Goal: Transaction & Acquisition: Purchase product/service

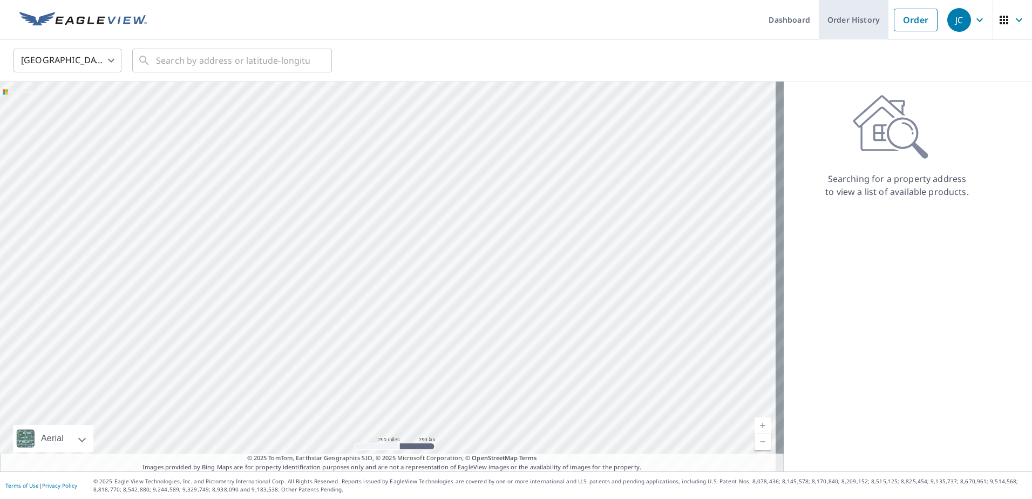
click at [848, 20] on link "Order History" at bounding box center [854, 19] width 70 height 39
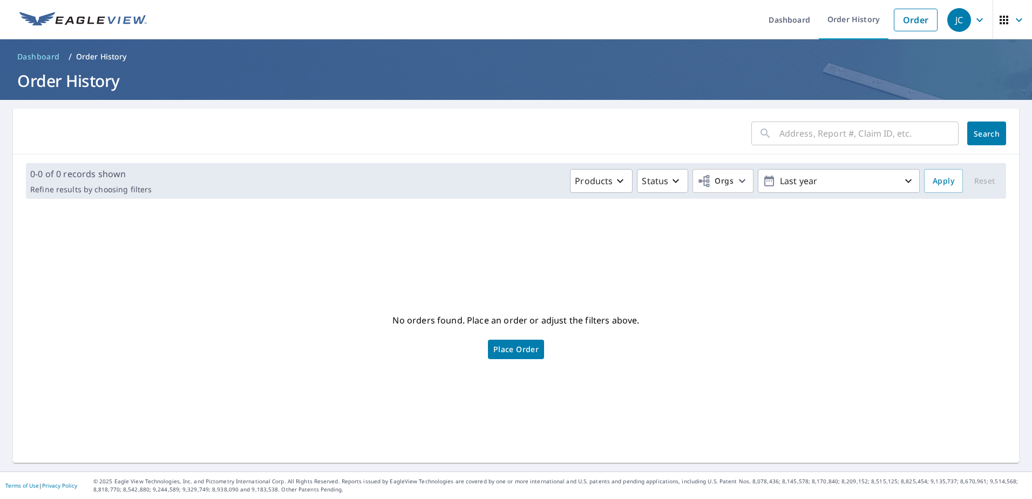
click at [118, 54] on p "Order History" at bounding box center [101, 56] width 51 height 11
click at [854, 19] on link "Order History" at bounding box center [854, 19] width 70 height 39
click at [617, 185] on icon "button" at bounding box center [620, 180] width 13 height 13
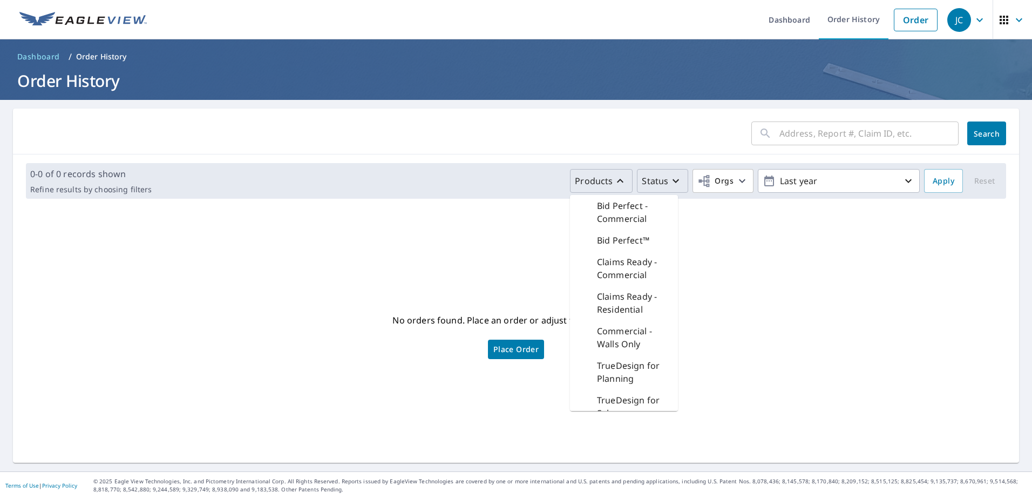
click at [669, 181] on icon "button" at bounding box center [675, 180] width 13 height 13
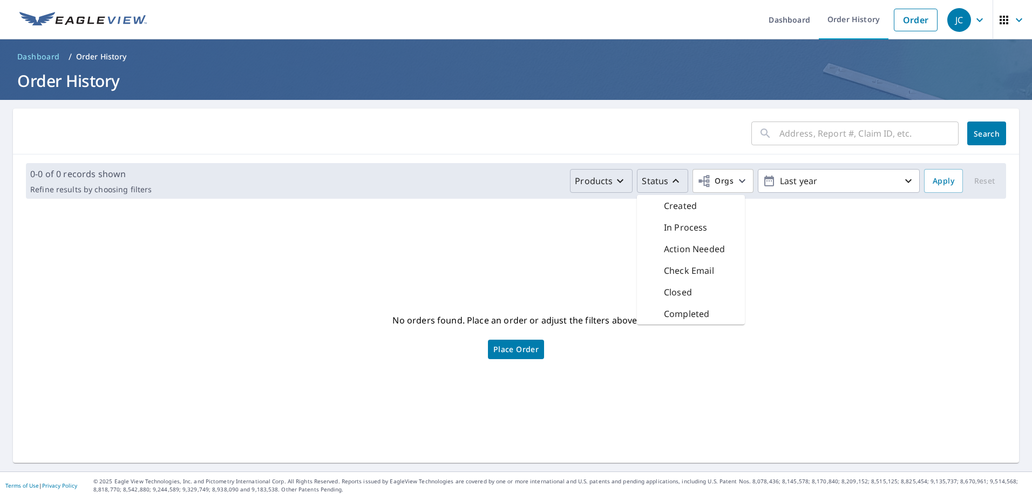
click at [669, 181] on icon "button" at bounding box center [675, 180] width 13 height 13
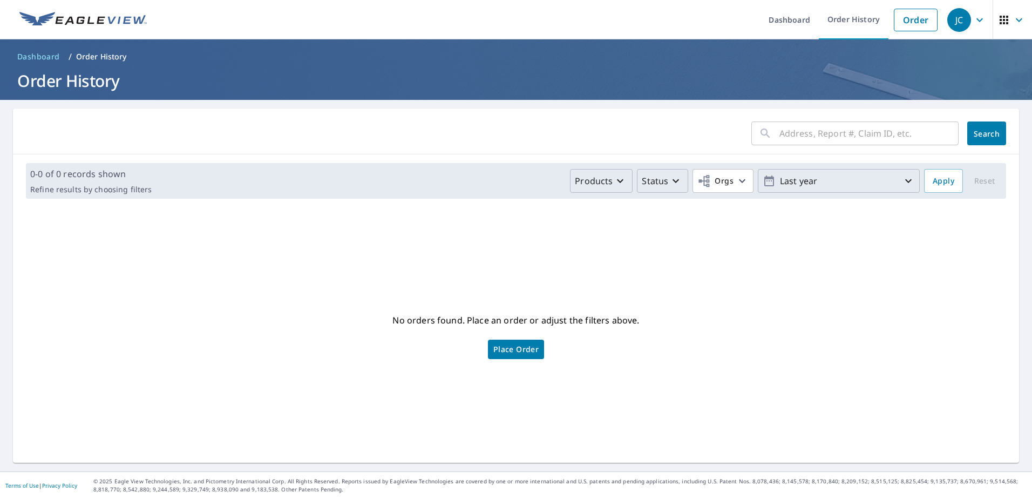
click at [902, 177] on icon "button" at bounding box center [908, 180] width 13 height 13
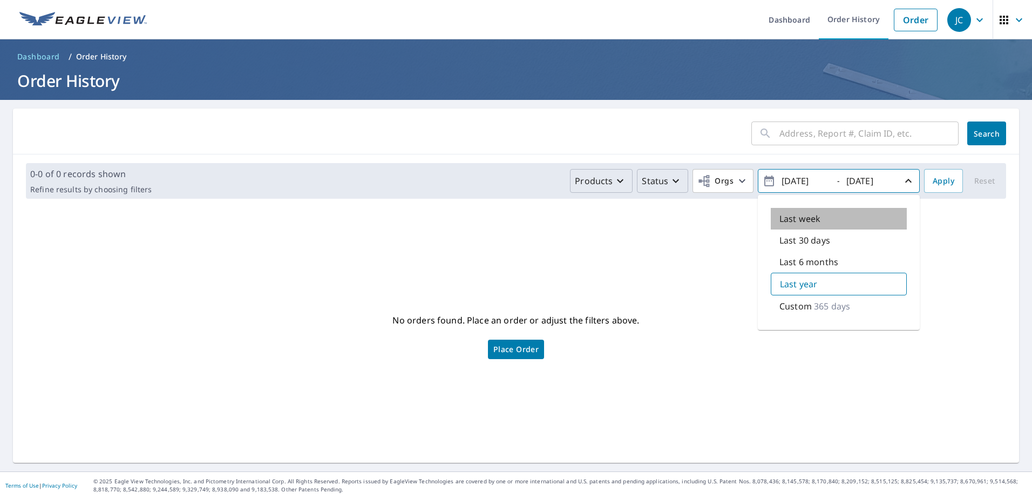
click at [852, 225] on div "Last week" at bounding box center [839, 219] width 136 height 22
type input "[DATE]"
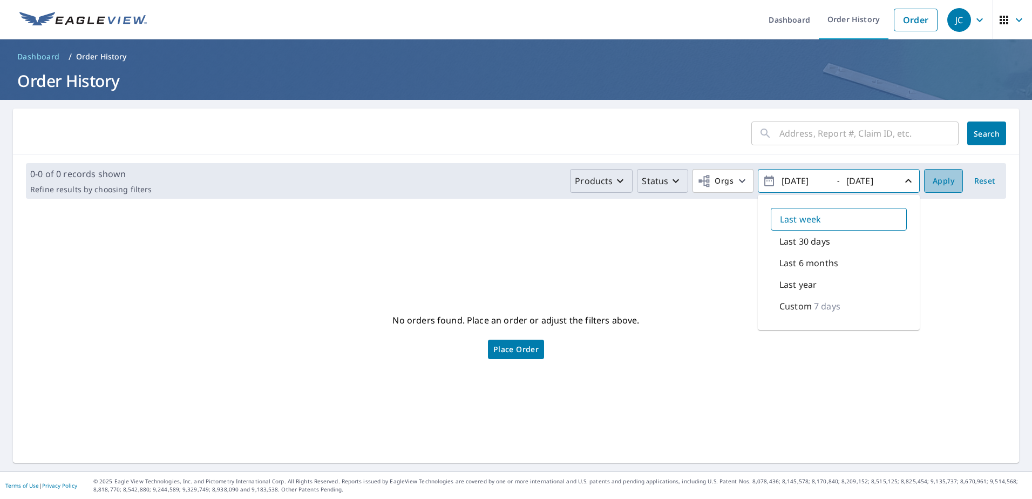
click at [950, 185] on button "Apply" at bounding box center [943, 181] width 39 height 24
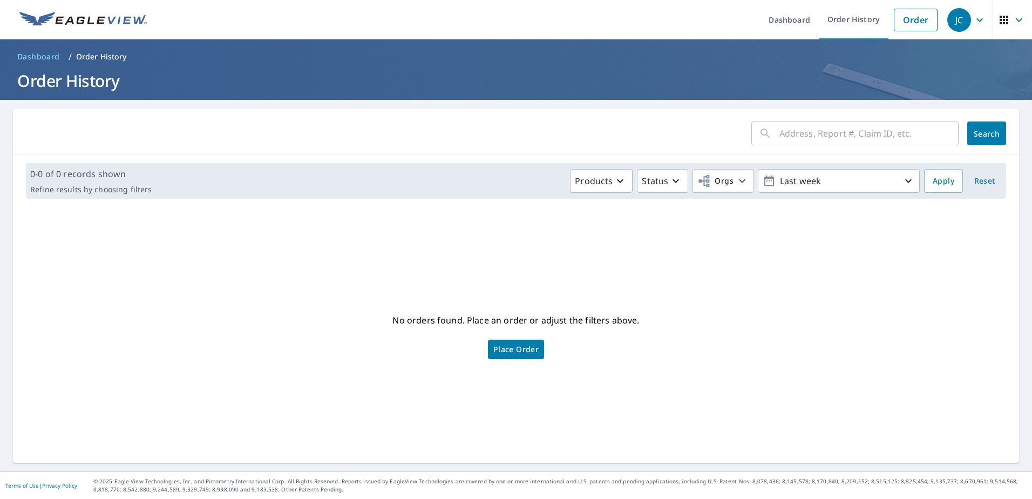
click at [107, 55] on p "Order History" at bounding box center [101, 56] width 51 height 11
click at [955, 24] on div "JC" at bounding box center [959, 20] width 24 height 24
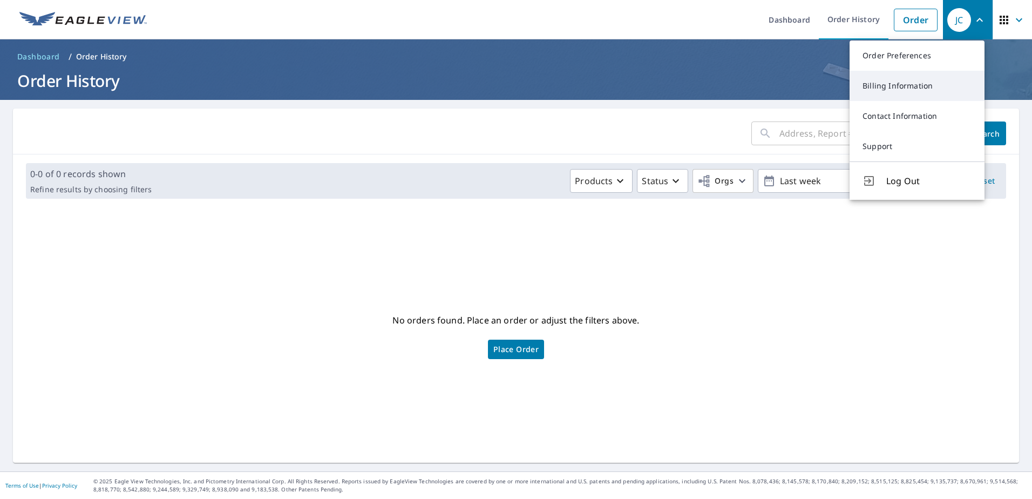
click at [895, 87] on link "Billing Information" at bounding box center [917, 86] width 135 height 30
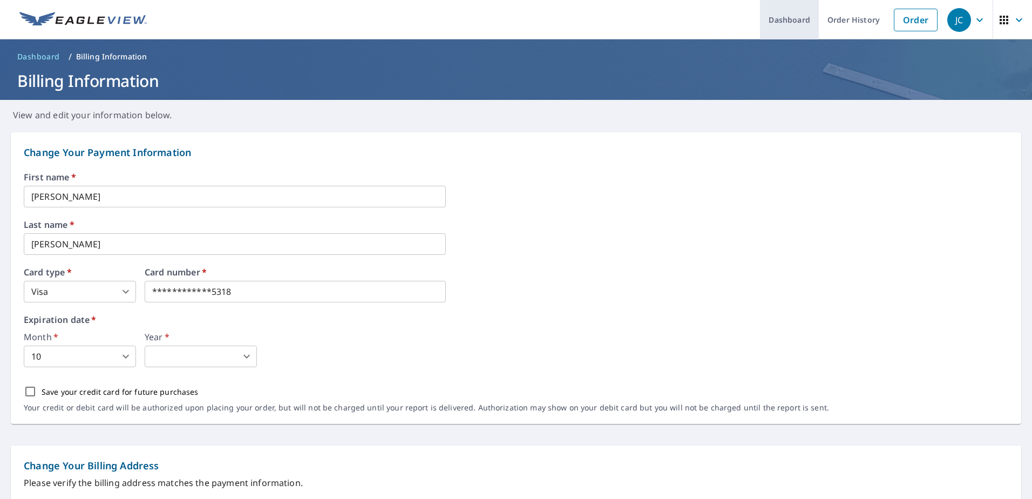
click at [790, 16] on link "Dashboard" at bounding box center [789, 19] width 59 height 39
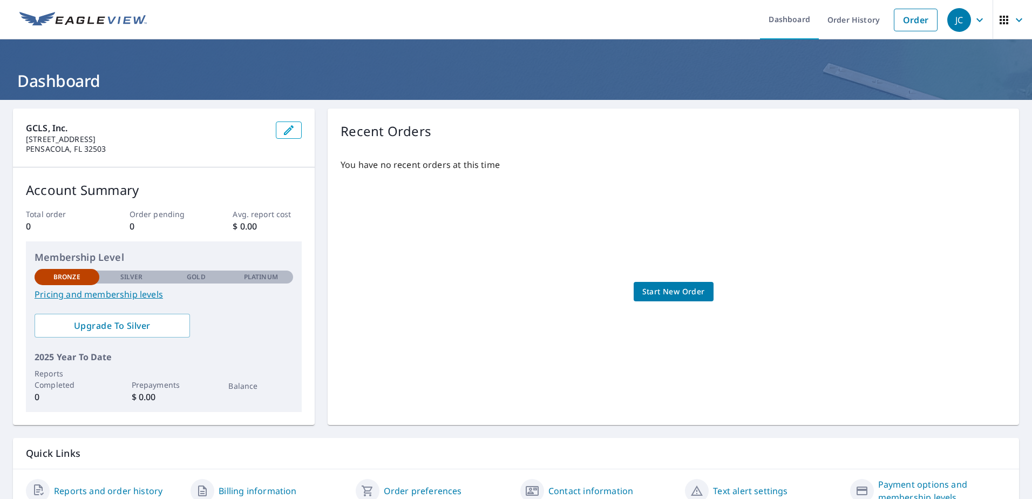
click at [655, 289] on span "Start New Order" at bounding box center [673, 291] width 63 height 13
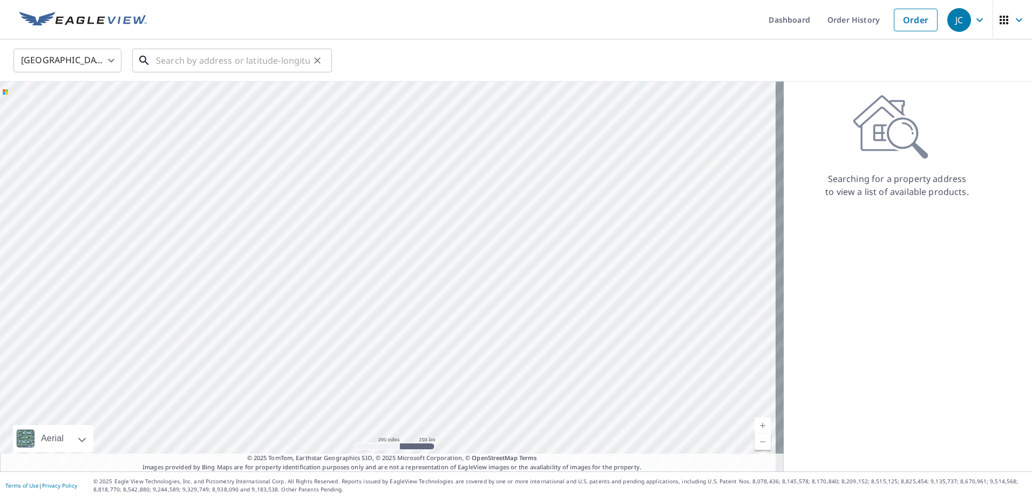
click at [280, 60] on input "text" at bounding box center [233, 60] width 154 height 30
paste input "37 HERITAGE DUNES LN S"
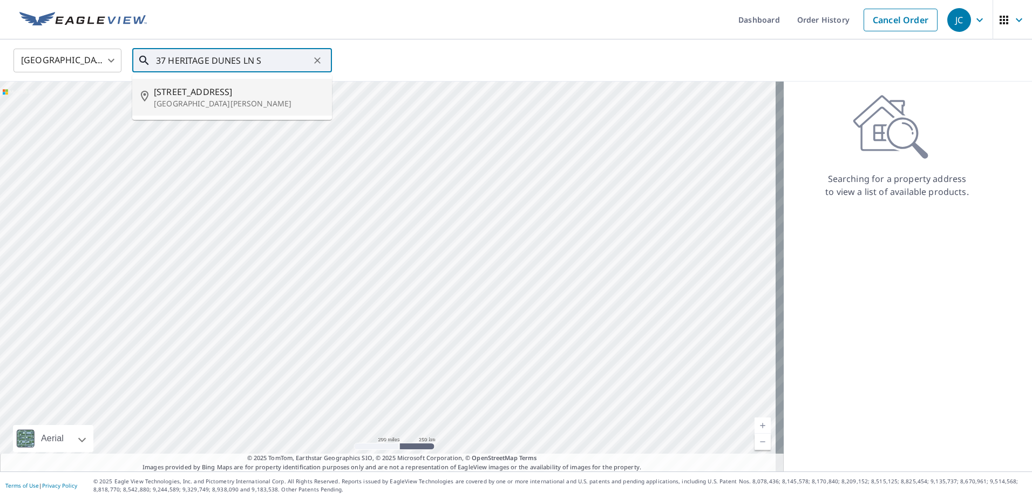
click at [236, 94] on span "37 Heritage Dunes Ln S" at bounding box center [239, 91] width 170 height 13
type input "37 Heritage Dunes Ln S Santa Rosa Beach, FL 32459"
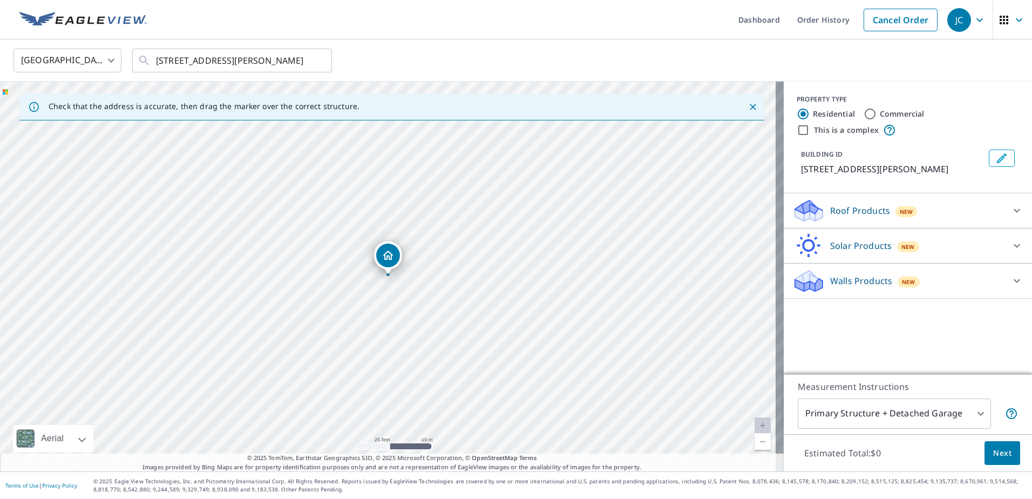
click at [995, 444] on button "Next" at bounding box center [1003, 453] width 36 height 24
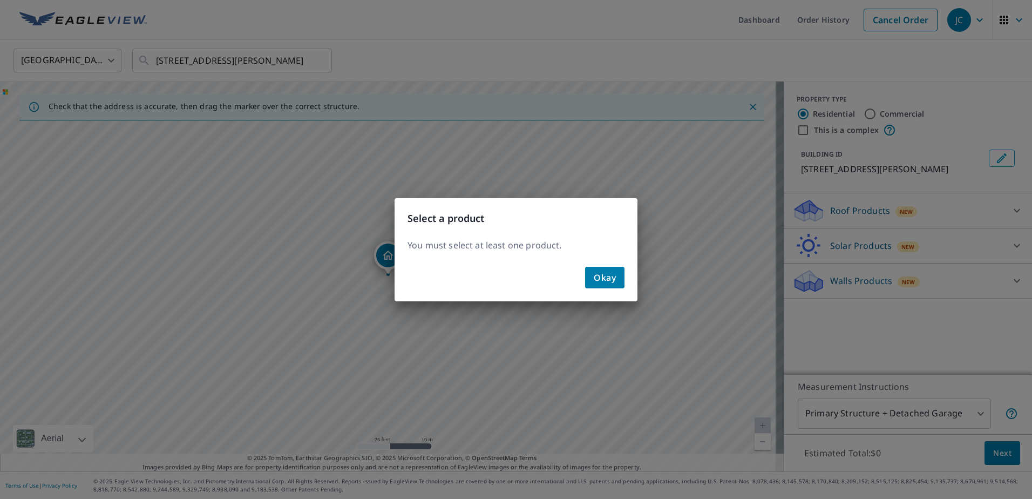
click at [615, 273] on span "Okay" at bounding box center [605, 277] width 22 height 15
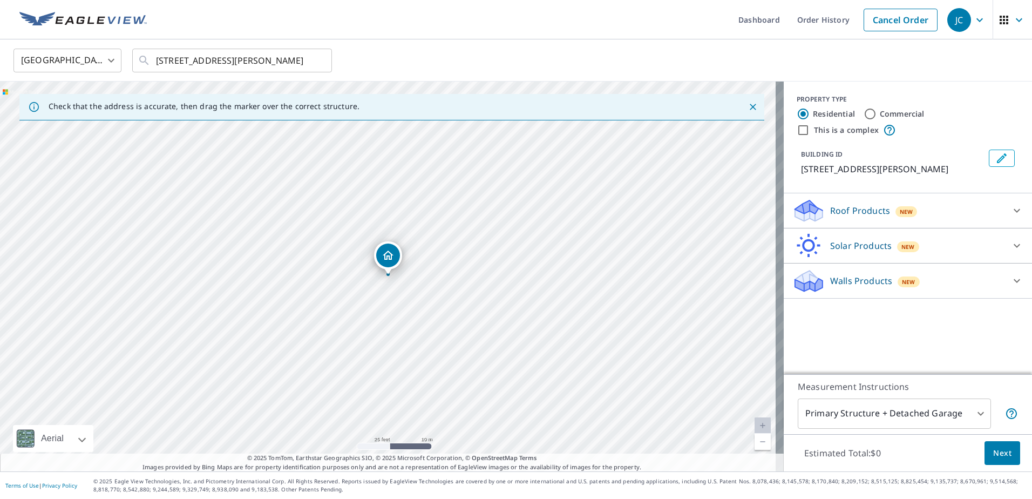
click at [1011, 217] on icon at bounding box center [1017, 210] width 13 height 13
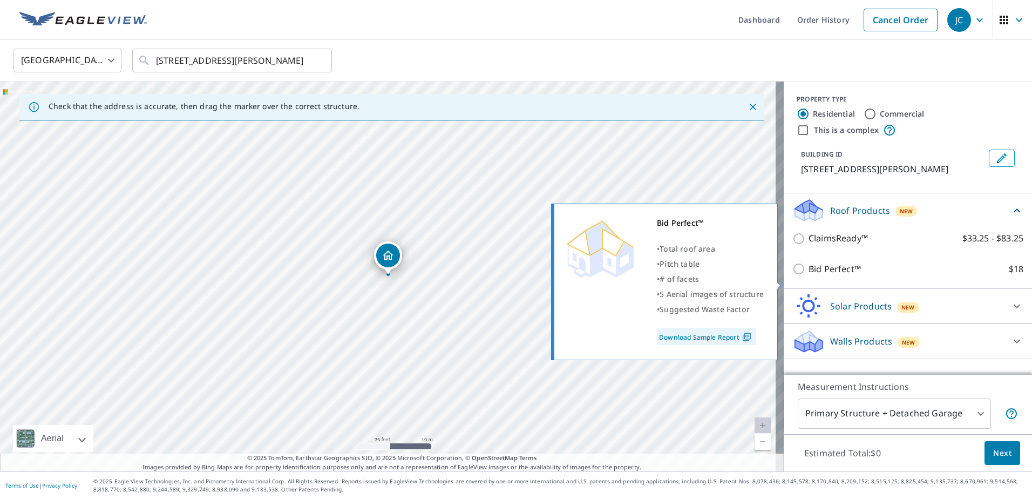
click at [737, 334] on link "Download Sample Report" at bounding box center [706, 336] width 99 height 17
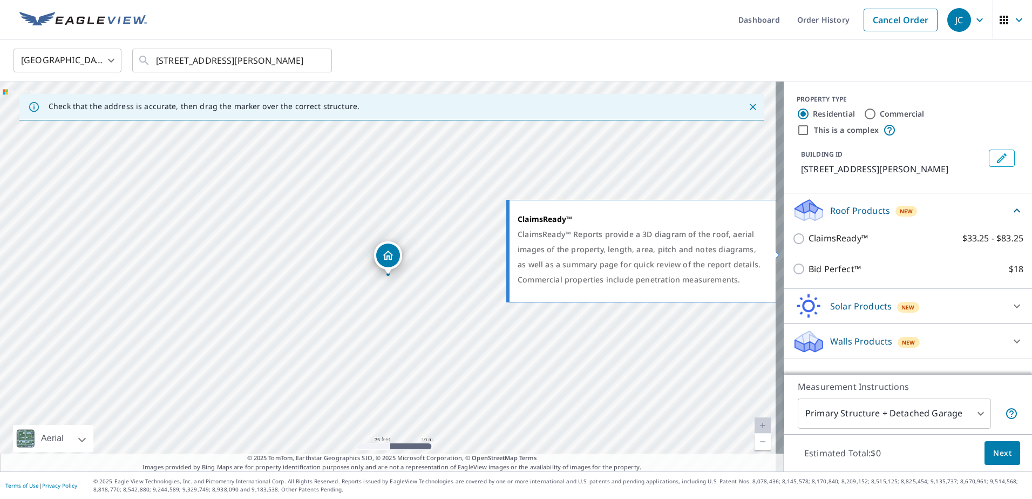
click at [793, 245] on input "ClaimsReady™ $33.25 - $83.25" at bounding box center [801, 238] width 16 height 13
checkbox input "true"
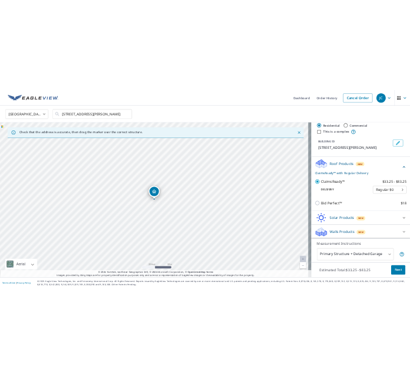
scroll to position [38, 0]
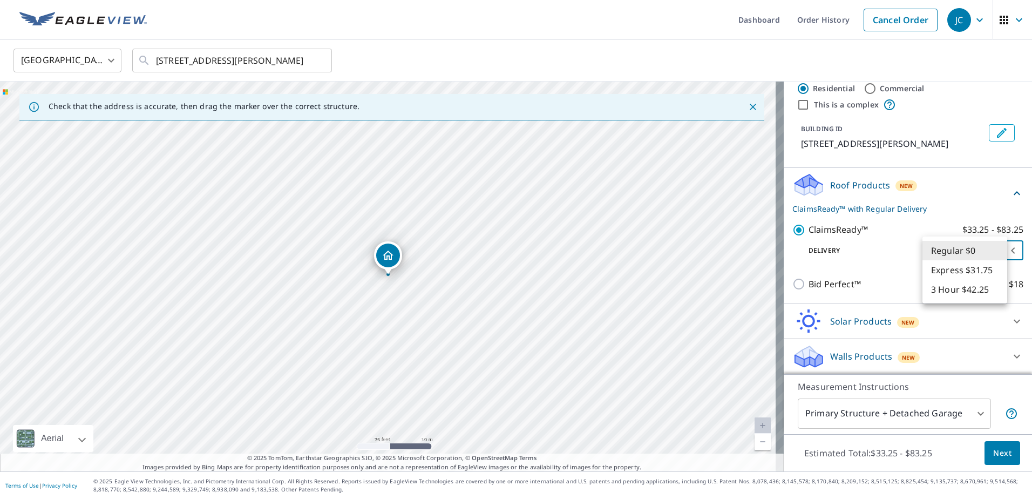
click at [988, 249] on body "JC JC Dashboard Order History Cancel Order JC United States US ​ 37 Heritage Du…" at bounding box center [516, 249] width 1032 height 499
click at [962, 250] on li "Regular $0" at bounding box center [965, 250] width 85 height 19
click at [976, 249] on body "JC JC Dashboard Order History Cancel Order JC United States US ​ 37 Heritage Du…" at bounding box center [516, 249] width 1032 height 499
click at [976, 249] on li "Regular $0" at bounding box center [965, 250] width 85 height 19
click at [994, 253] on body "JC JC Dashboard Order History Cancel Order JC United States US ​ 37 Heritage Du…" at bounding box center [516, 249] width 1032 height 499
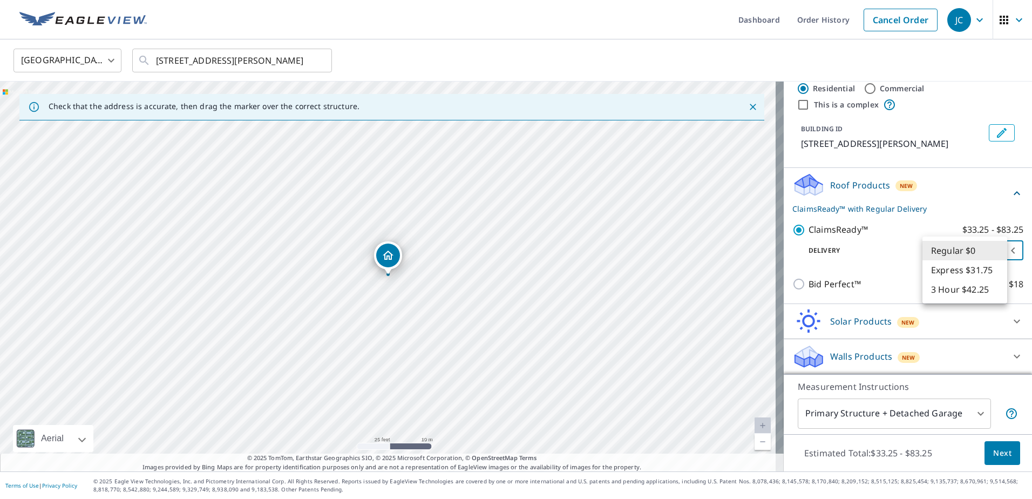
click at [994, 253] on li "Regular $0" at bounding box center [965, 250] width 85 height 19
click at [952, 255] on body "JC JC Dashboard Order History Cancel Order JC United States US ​ 37 Heritage Du…" at bounding box center [516, 249] width 1032 height 499
click at [888, 228] on div at bounding box center [516, 249] width 1032 height 499
click at [993, 255] on body "JC JC Dashboard Order History Cancel Order JC United States US ​ 37 Heritage Du…" at bounding box center [516, 249] width 1032 height 499
click at [749, 59] on div at bounding box center [516, 249] width 1032 height 499
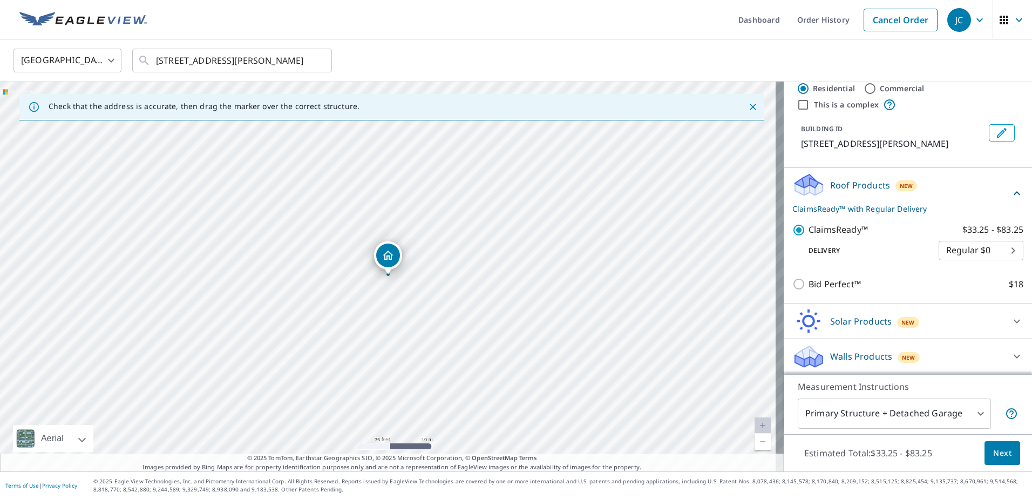
click at [749, 59] on div "Regular $0 Express $31.75 3 Hour $42.25" at bounding box center [516, 249] width 1032 height 499
click at [719, 49] on div "United States US ​ 37 Heritage Dunes Ln S Santa Rosa Beach, FL 32459 ​" at bounding box center [512, 60] width 1014 height 25
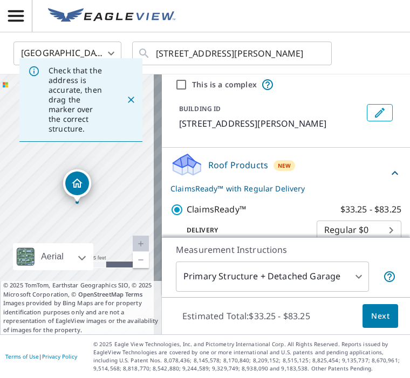
scroll to position [92, 0]
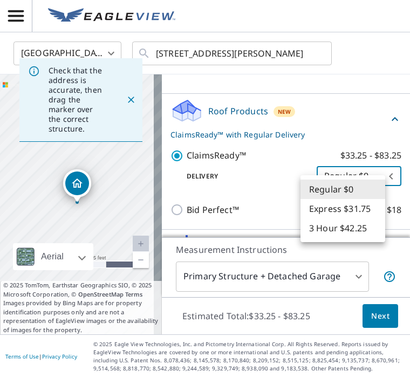
click at [378, 189] on body "JC JC United States US ​ 37 Heritage Dunes Ln S Santa Rosa Beach, FL 32459 ​ Ch…" at bounding box center [205, 189] width 410 height 378
